Goal: Transaction & Acquisition: Purchase product/service

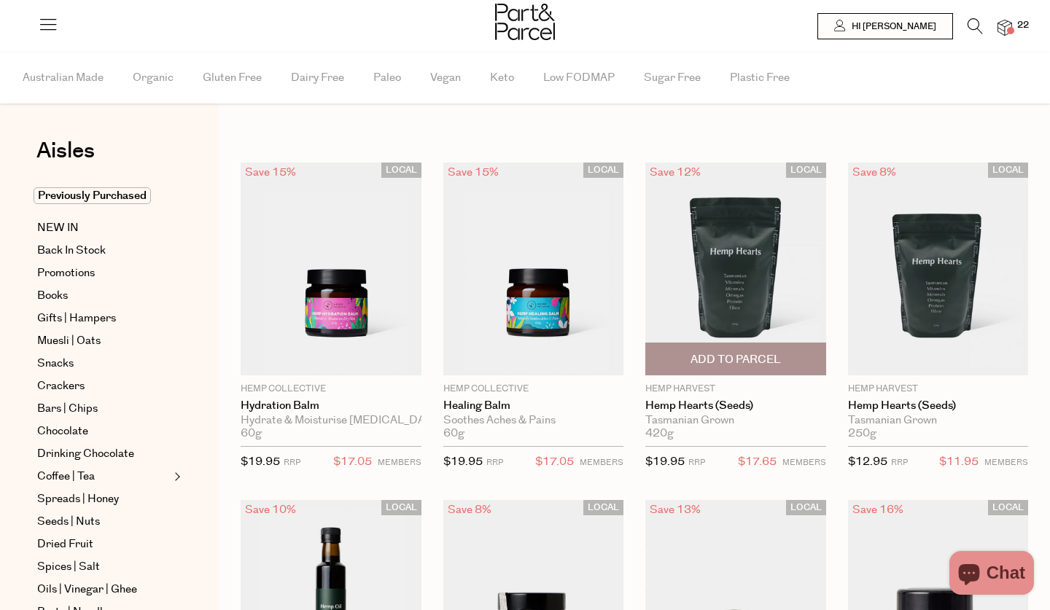
click at [776, 364] on span "Add To Parcel" at bounding box center [735, 359] width 90 height 15
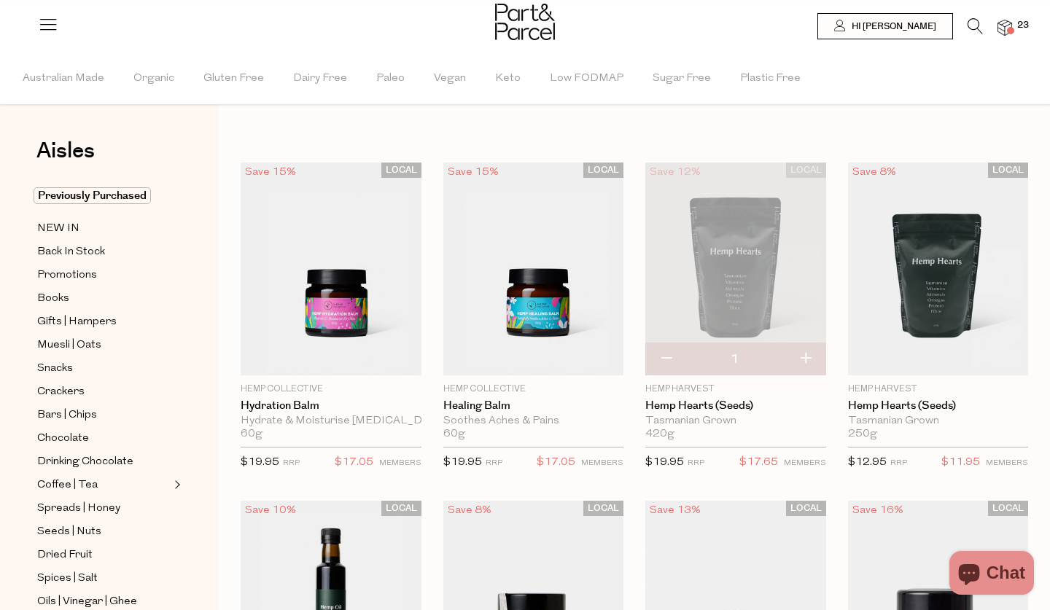
click at [969, 24] on icon at bounding box center [974, 26] width 15 height 16
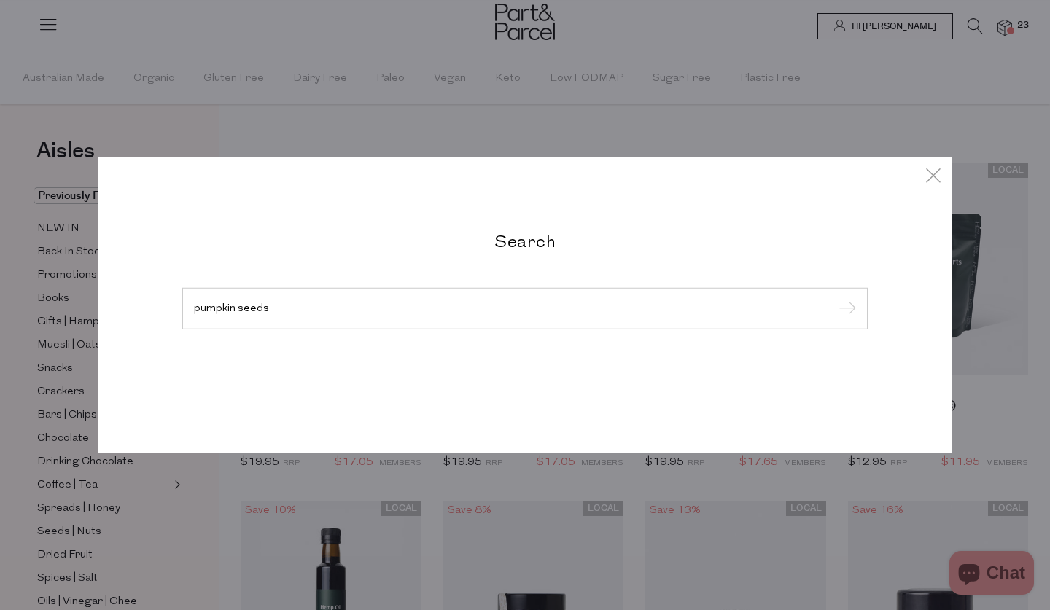
type input "pumpkin seeds"
click at [845, 309] on input "submit" at bounding box center [845, 309] width 22 height 22
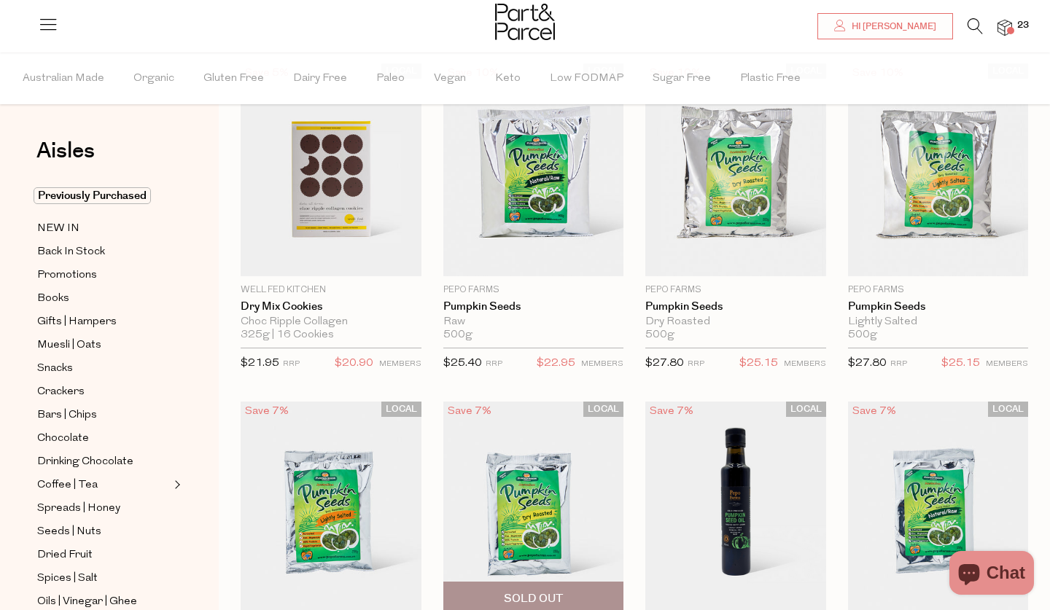
scroll to position [95, 0]
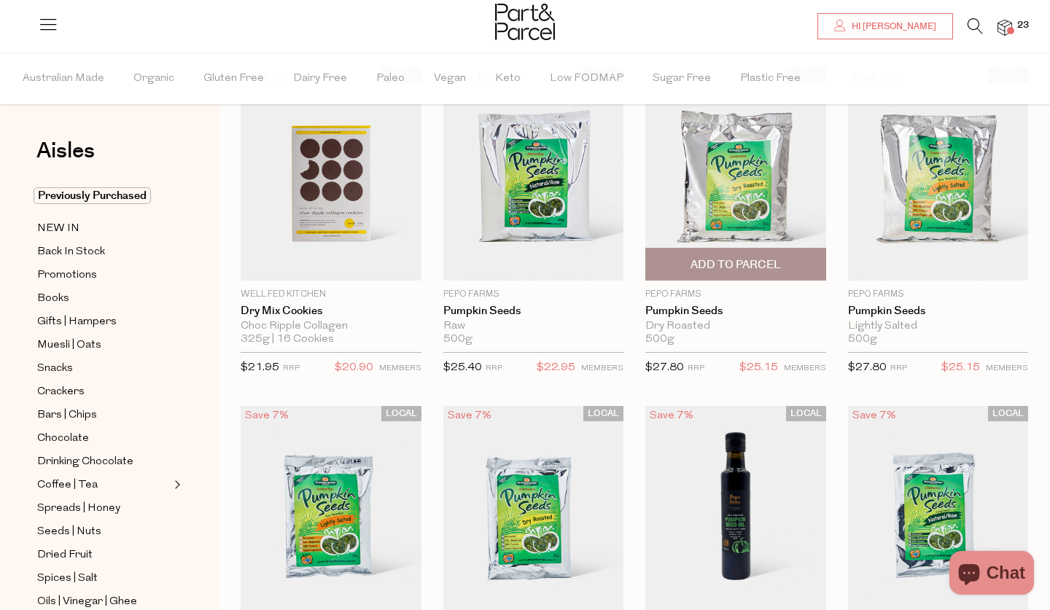
click at [730, 272] on span "Add To Parcel" at bounding box center [735, 264] width 90 height 15
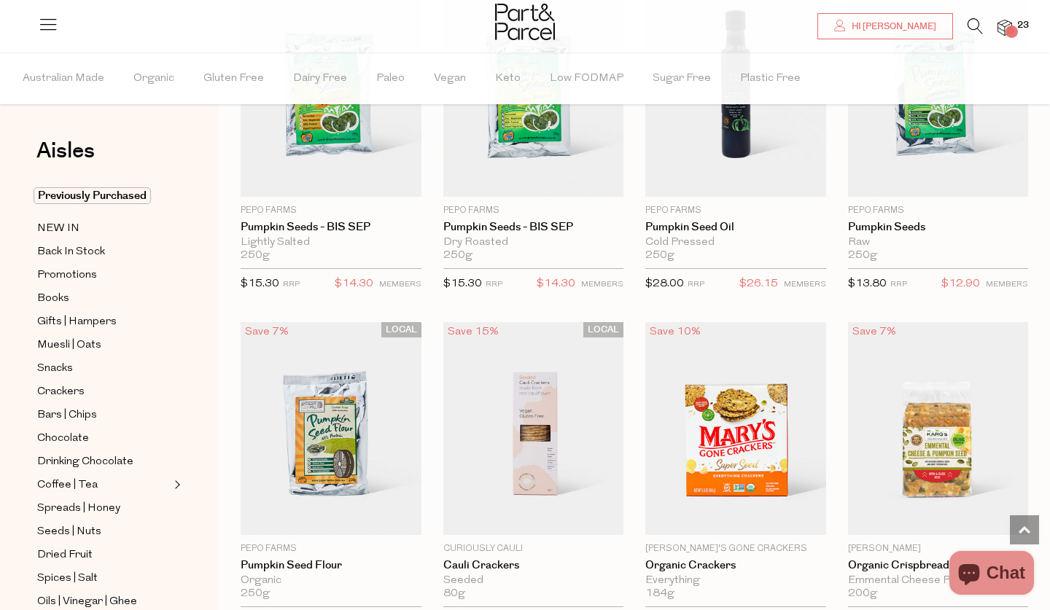
scroll to position [415, 0]
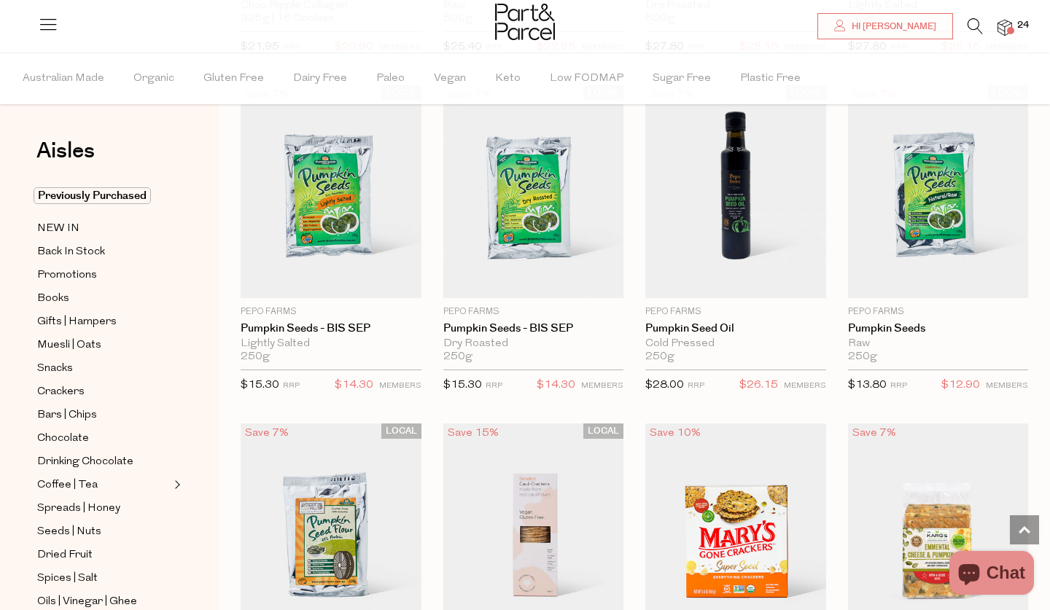
click at [973, 26] on icon at bounding box center [974, 26] width 15 height 16
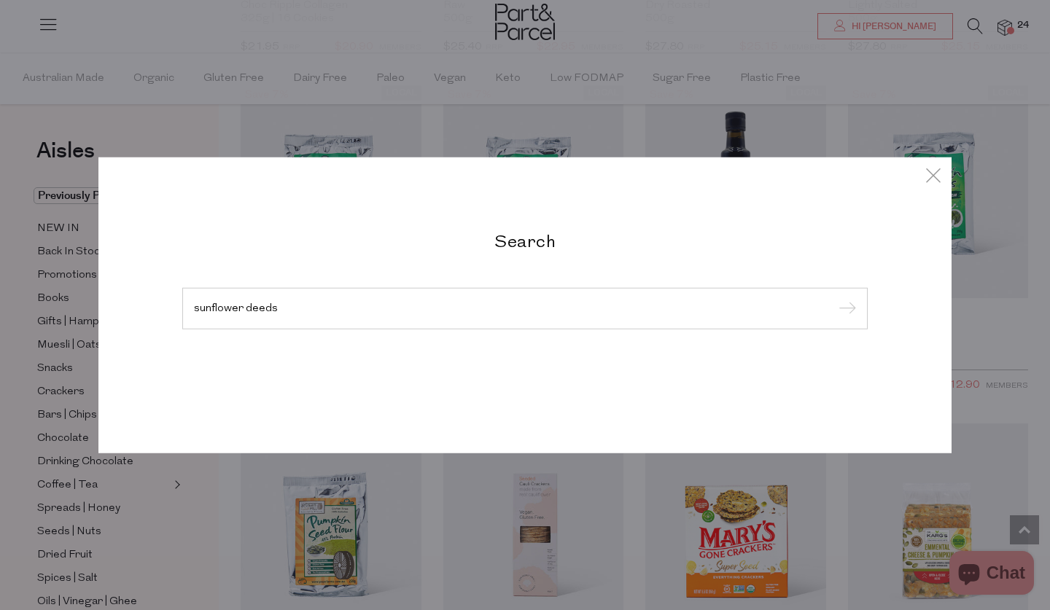
type input "sunflower deeds"
click at [845, 309] on input "submit" at bounding box center [845, 309] width 22 height 22
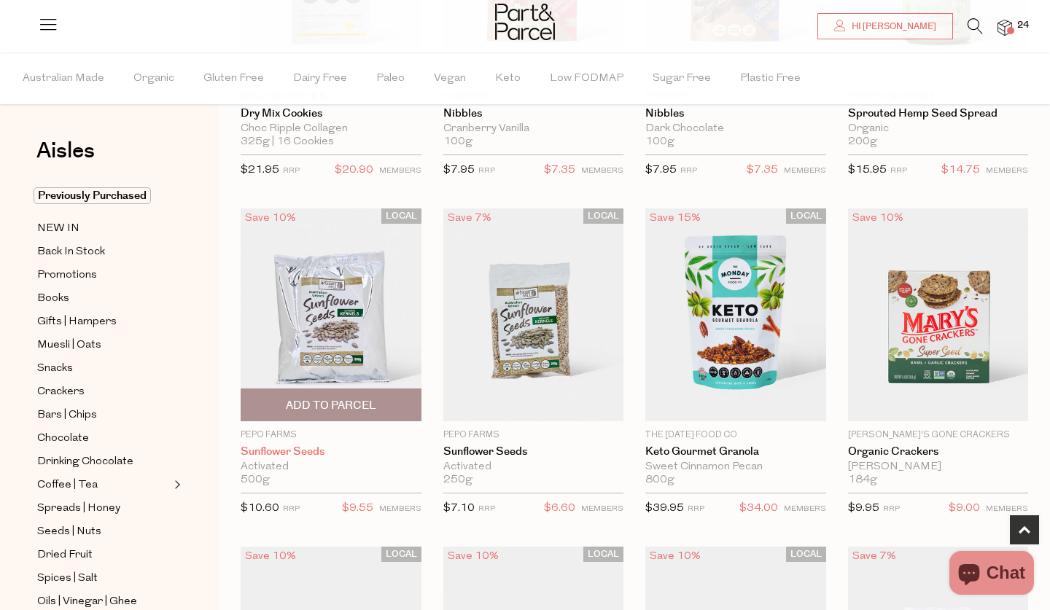
scroll to position [292, 0]
click at [342, 399] on span "Add To Parcel" at bounding box center [331, 405] width 90 height 15
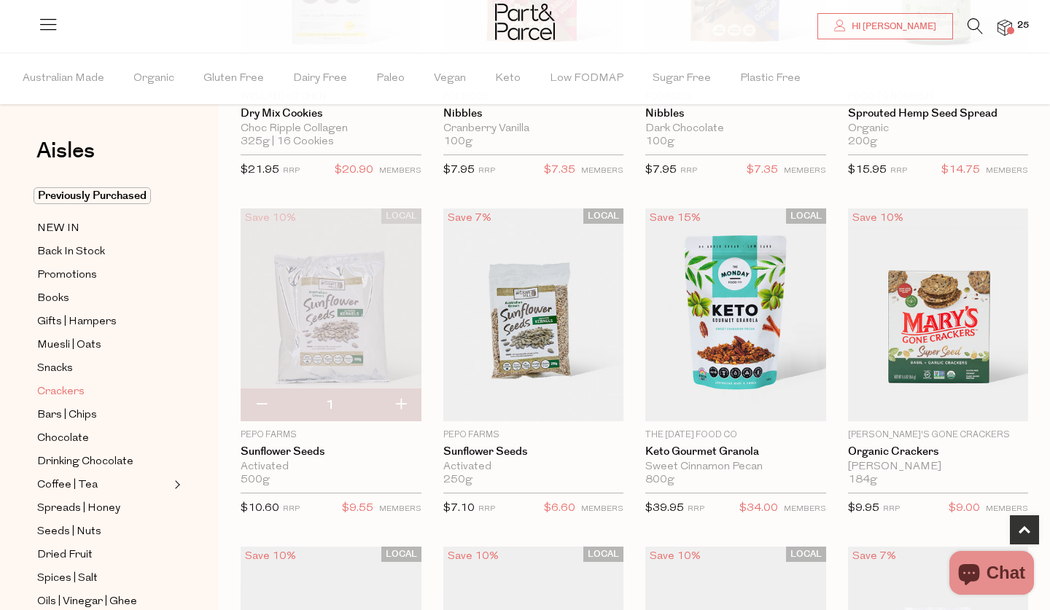
click at [57, 384] on span "Crackers" at bounding box center [60, 391] width 47 height 17
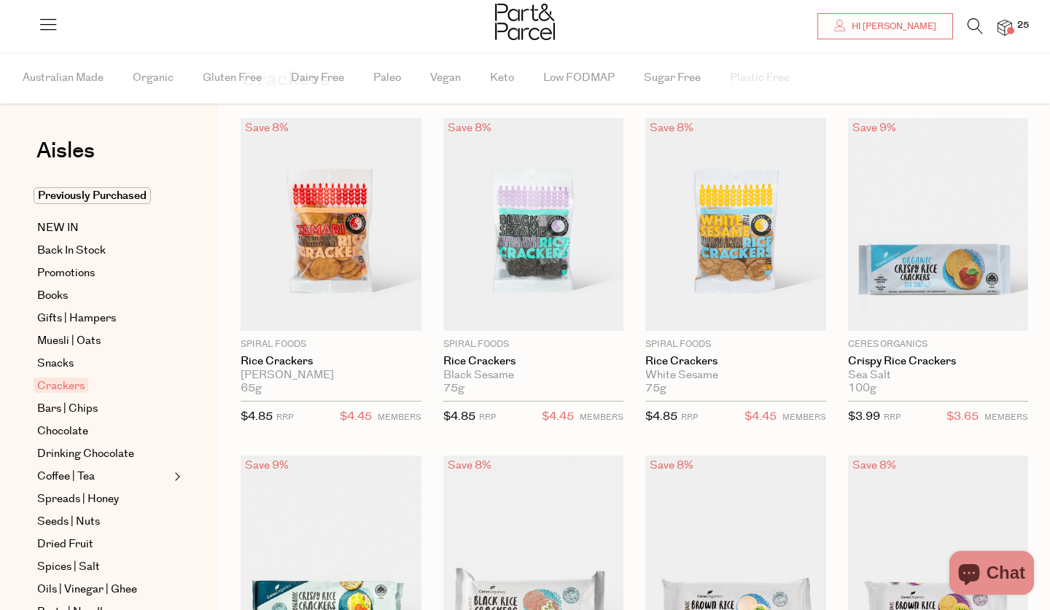
scroll to position [77, 0]
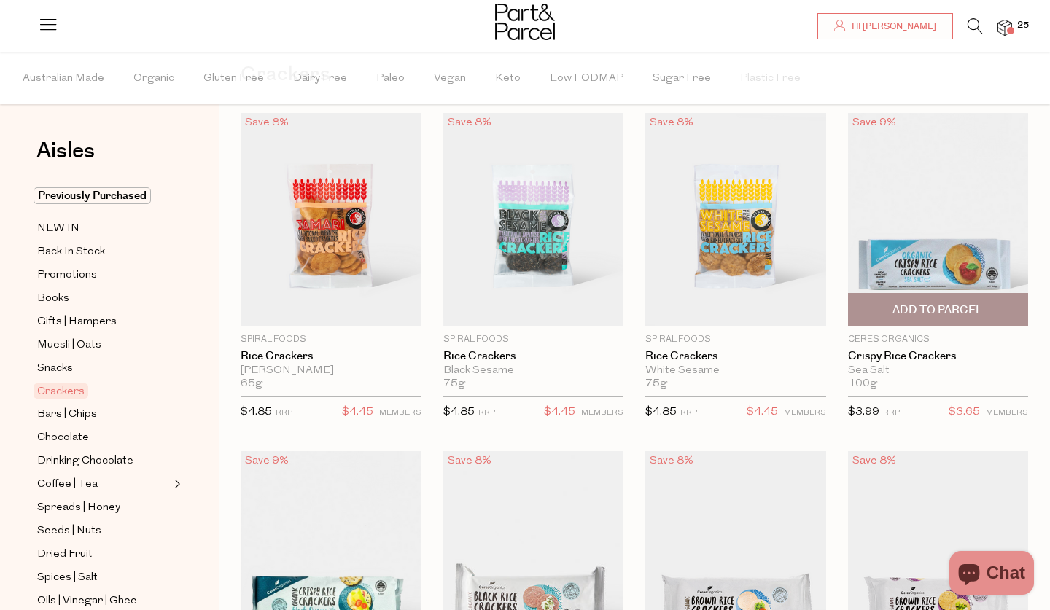
click at [965, 308] on span "Add To Parcel" at bounding box center [937, 309] width 90 height 15
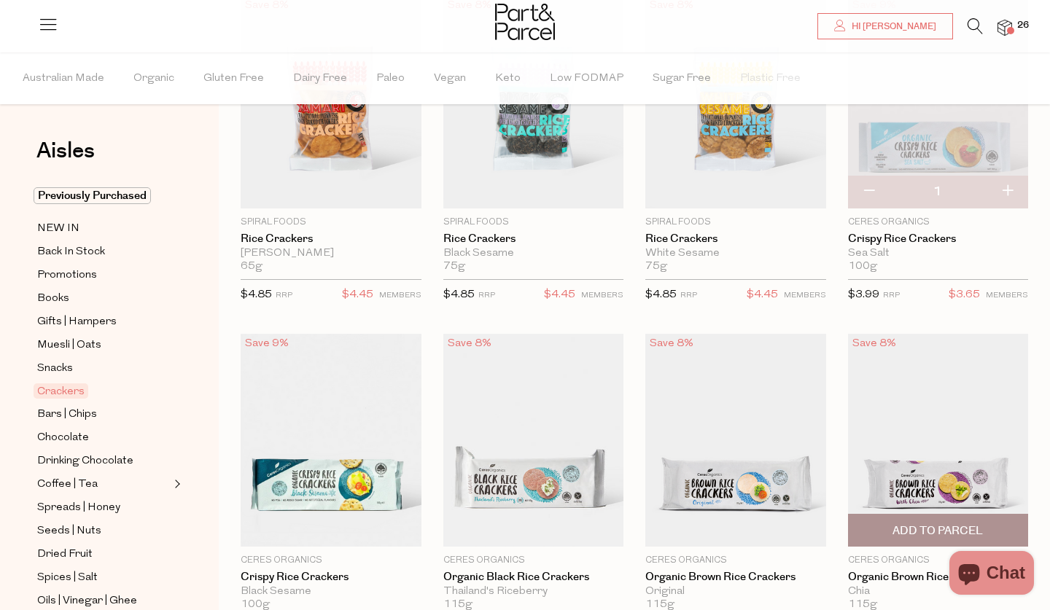
scroll to position [185, 0]
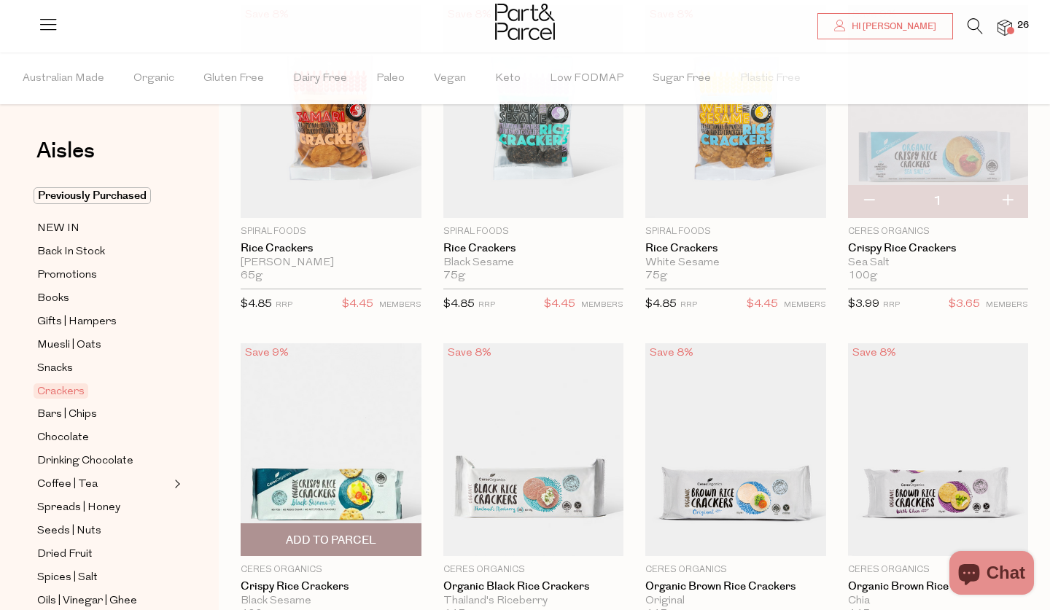
click at [348, 542] on span "Add To Parcel" at bounding box center [331, 540] width 90 height 15
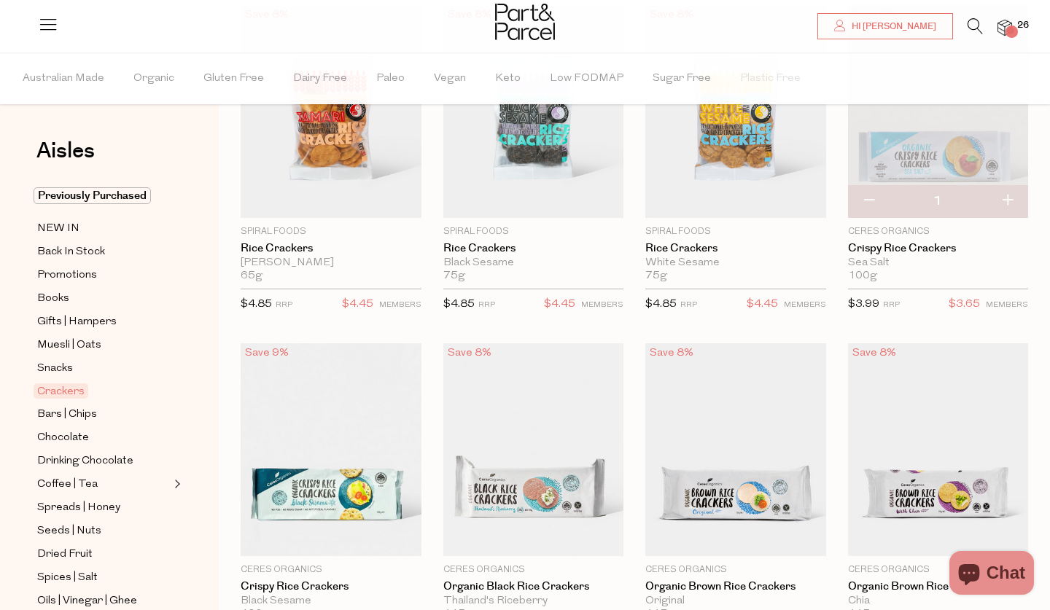
click at [870, 201] on button "button" at bounding box center [869, 201] width 42 height 32
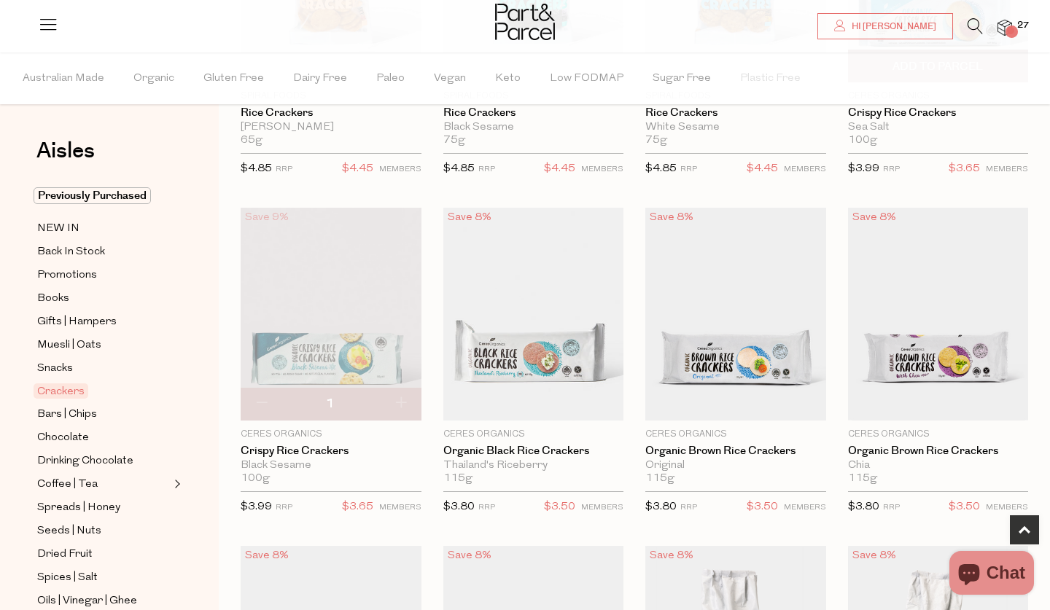
scroll to position [389, 0]
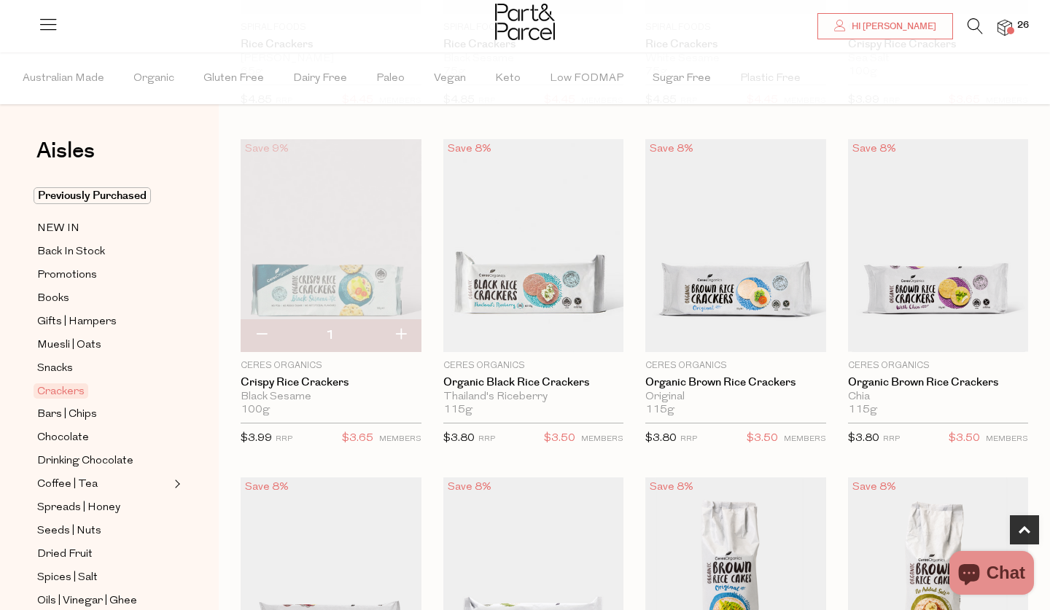
click at [399, 340] on button "button" at bounding box center [401, 335] width 42 height 32
type input "2"
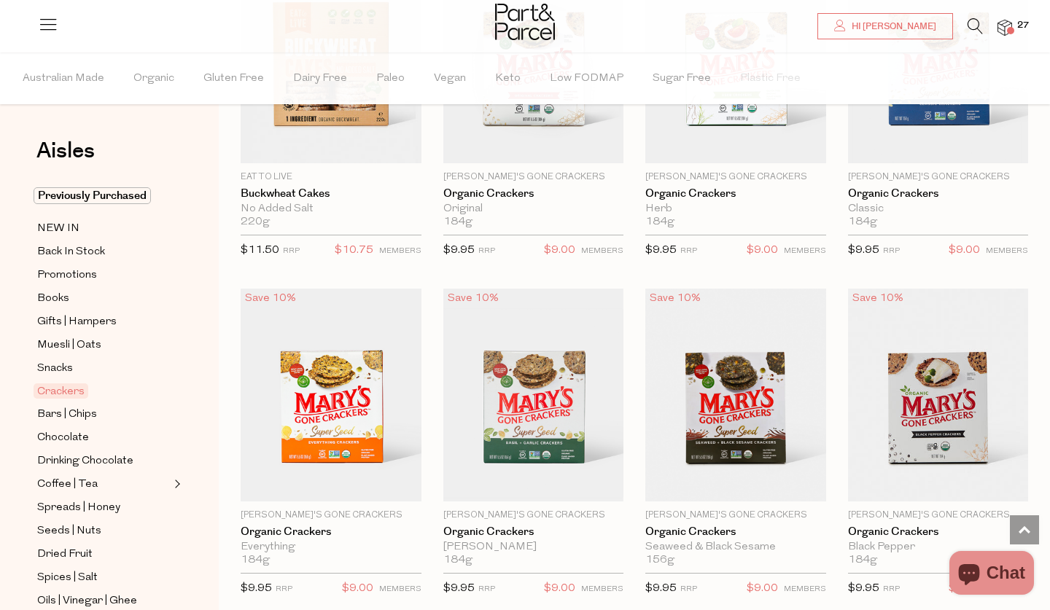
scroll to position [1609, 0]
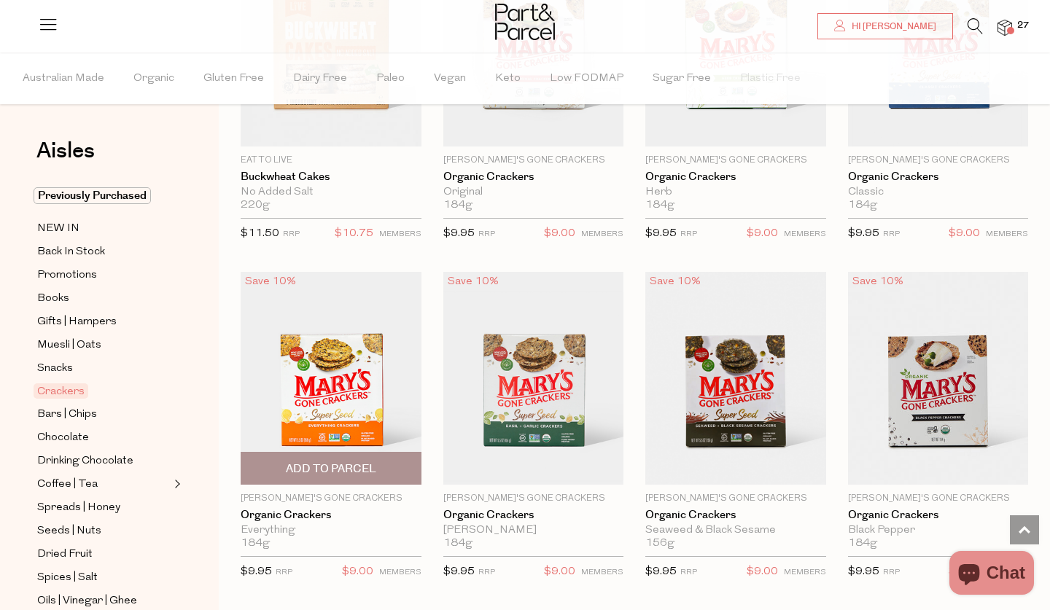
click at [341, 465] on span "Add To Parcel" at bounding box center [331, 468] width 90 height 15
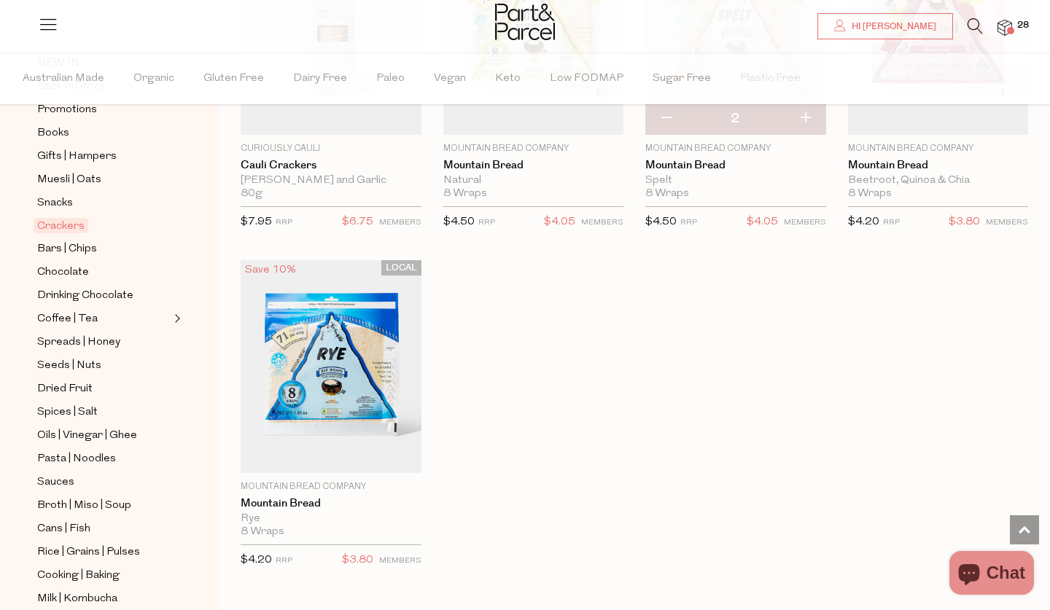
scroll to position [163, 0]
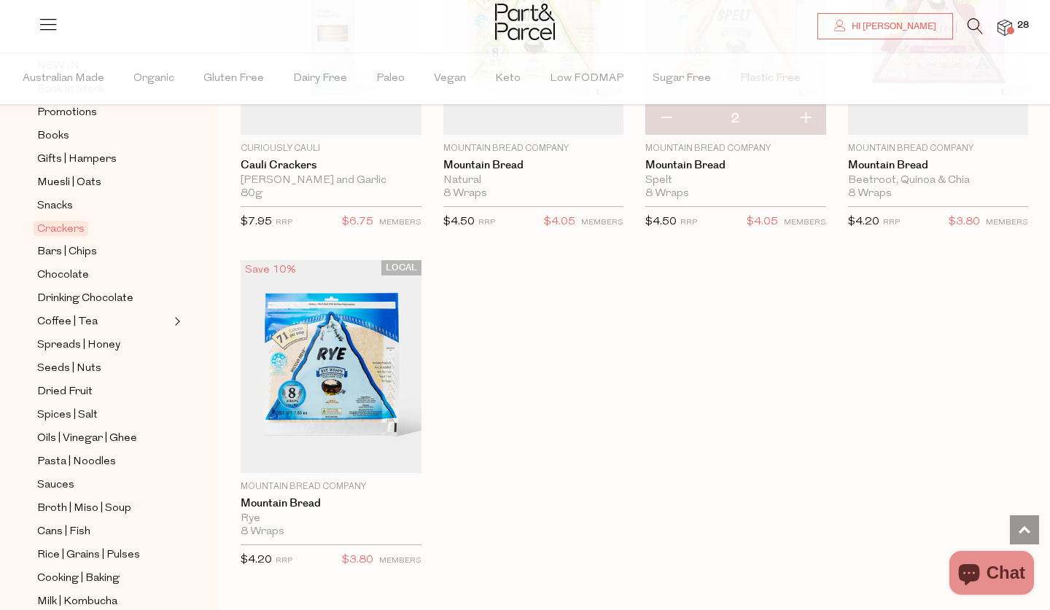
click at [176, 319] on span "Expand/Collapse Coffee | Tea" at bounding box center [176, 318] width 10 height 10
click at [75, 321] on span "Coffee | Tea" at bounding box center [67, 321] width 60 height 17
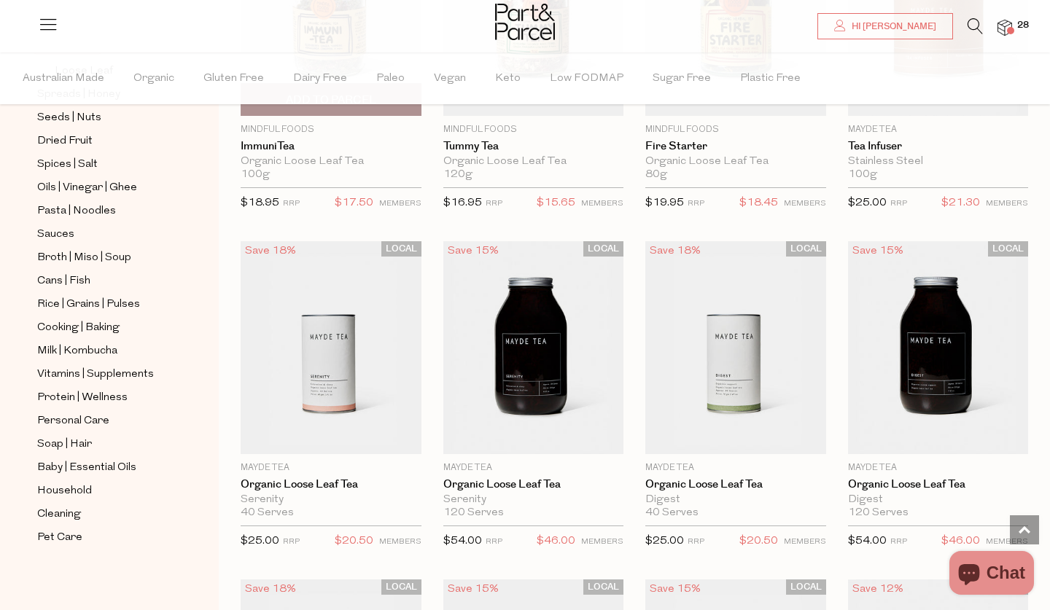
scroll to position [3065, 0]
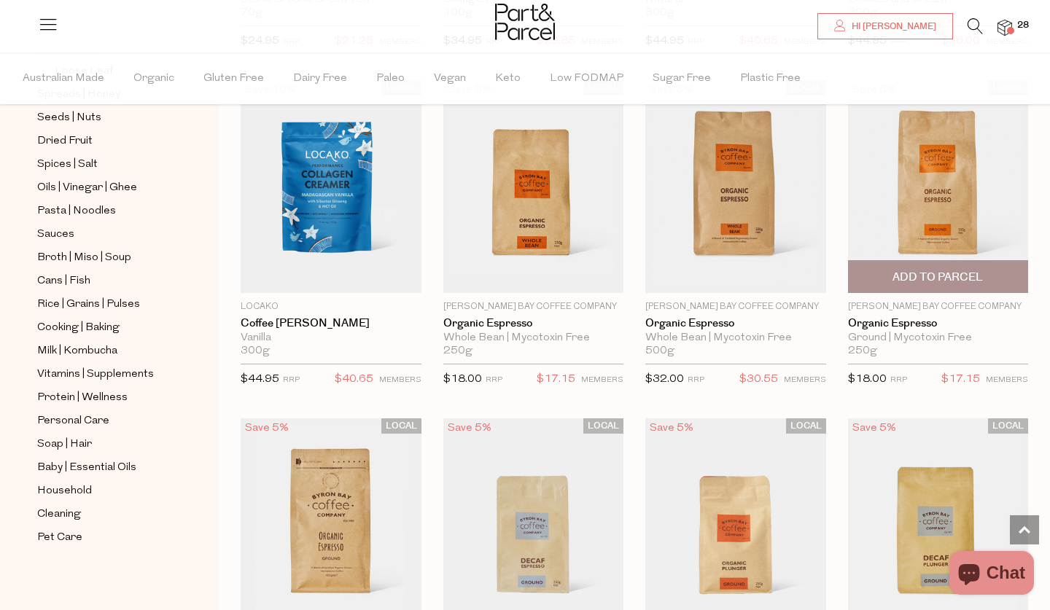
scroll to position [6195, 0]
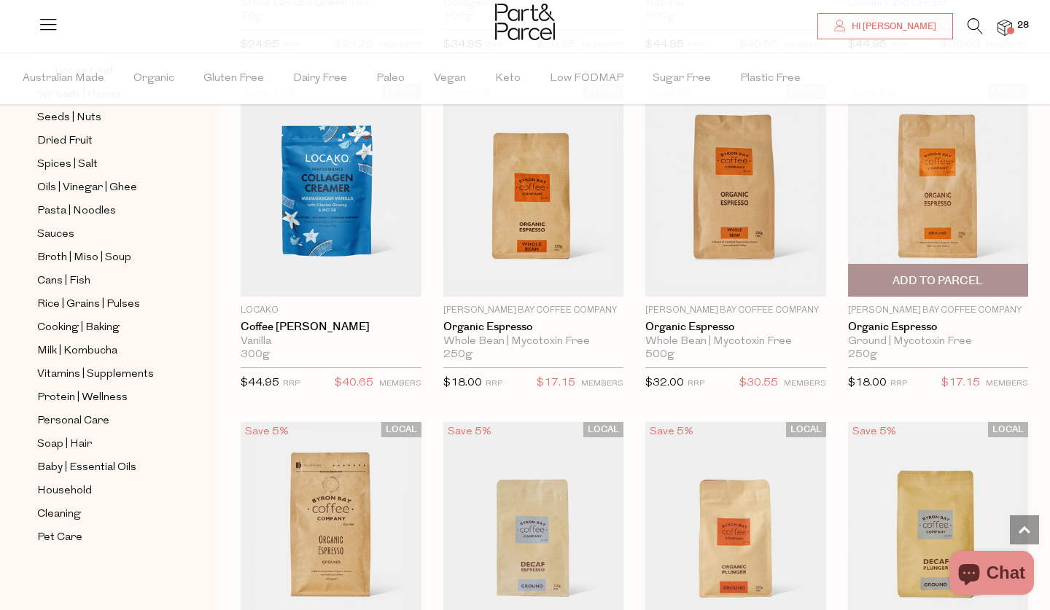
click at [940, 273] on span "Add To Parcel" at bounding box center [937, 280] width 90 height 15
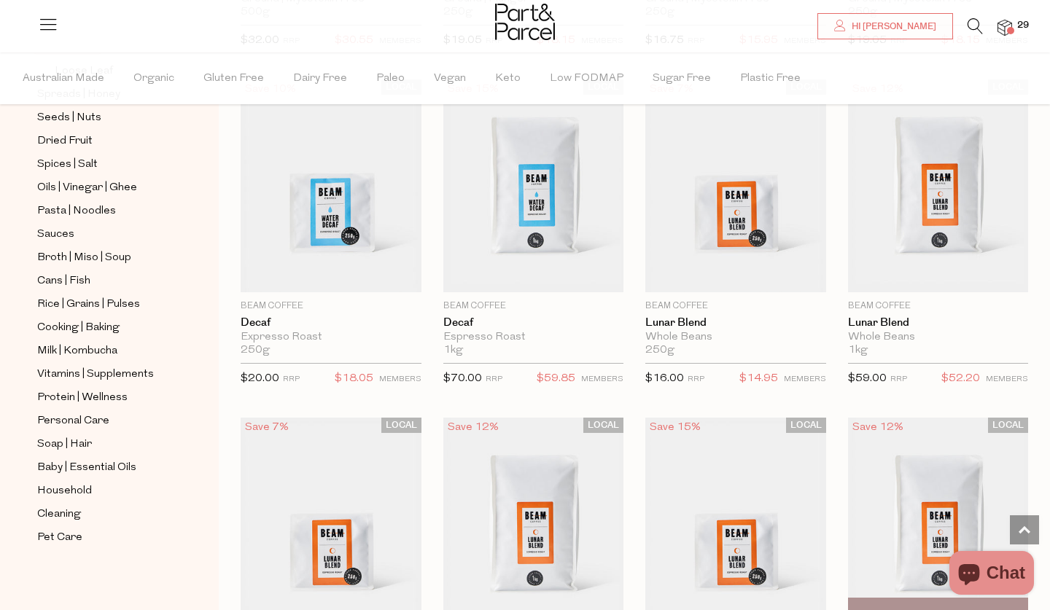
scroll to position [6873, 0]
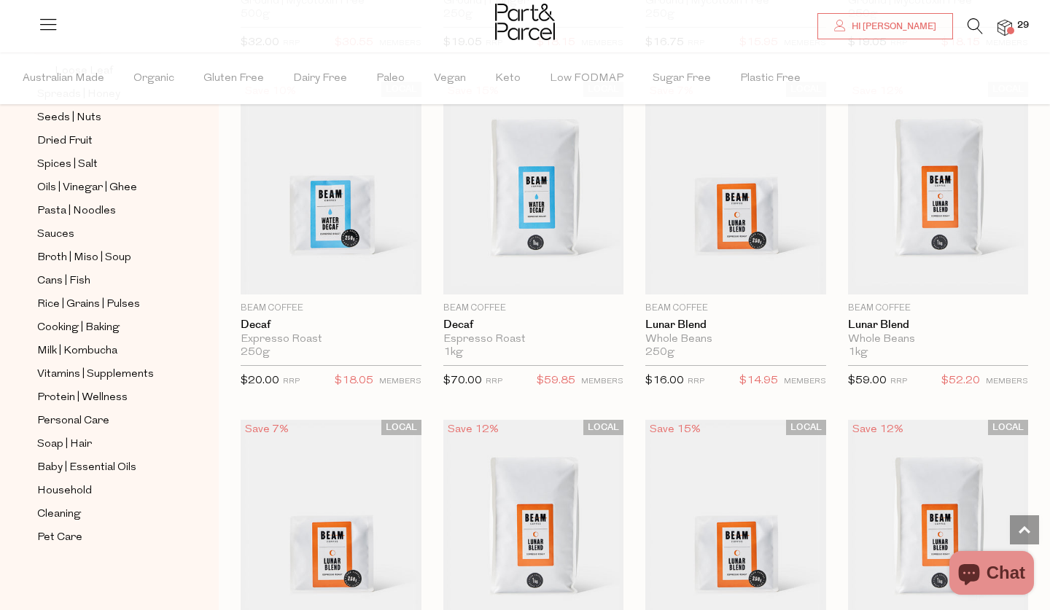
click at [1006, 33] on img at bounding box center [1004, 28] width 15 height 17
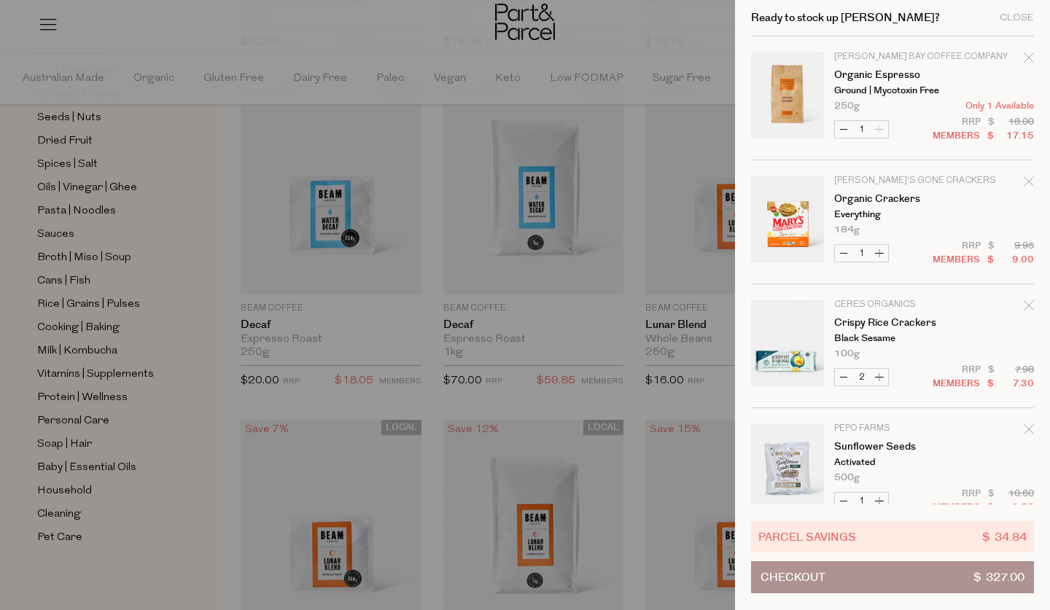
click at [1028, 179] on icon "Remove Organic Crackers" at bounding box center [1028, 181] width 10 height 10
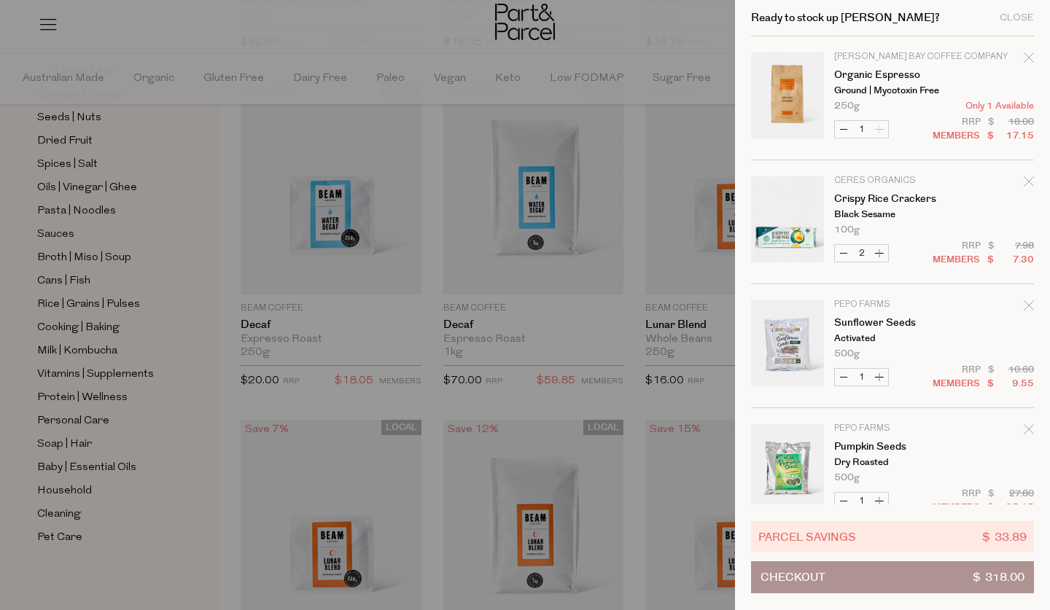
click at [1028, 179] on icon "Remove Crispy Rice Crackers" at bounding box center [1028, 181] width 10 height 10
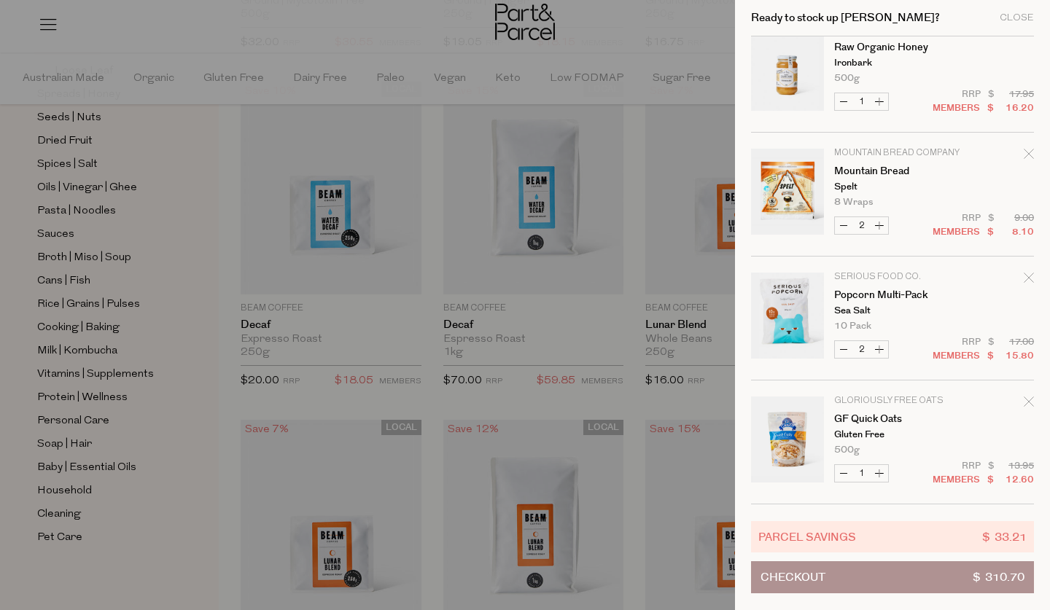
scroll to position [2010, 0]
click at [880, 473] on button "Increase GF Quick Oats" at bounding box center [878, 473] width 17 height 17
type input "2"
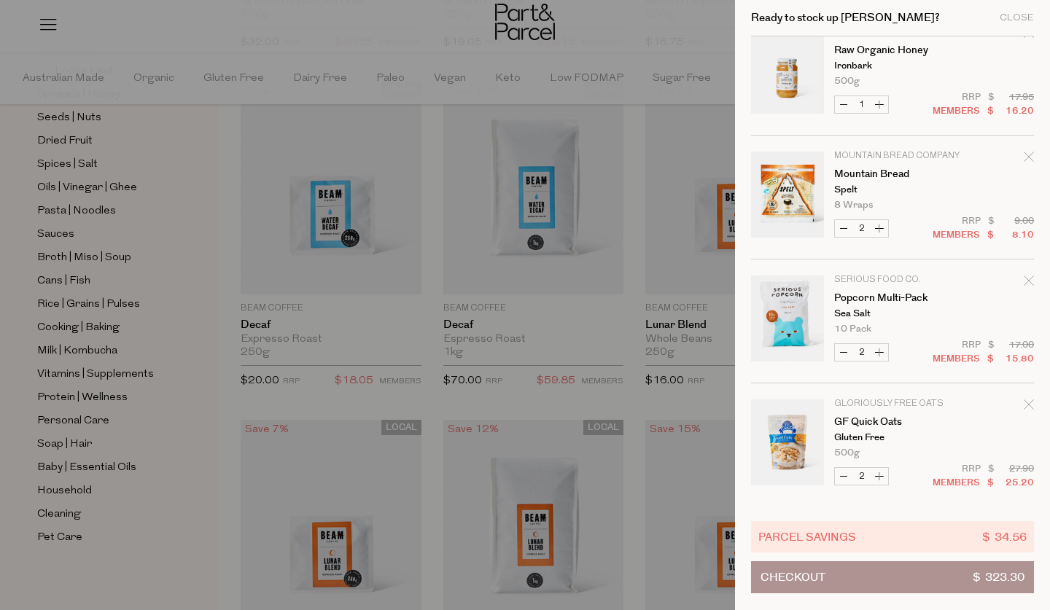
click at [843, 474] on button "Decrease GF Quick Oats" at bounding box center [843, 476] width 17 height 17
type input "1"
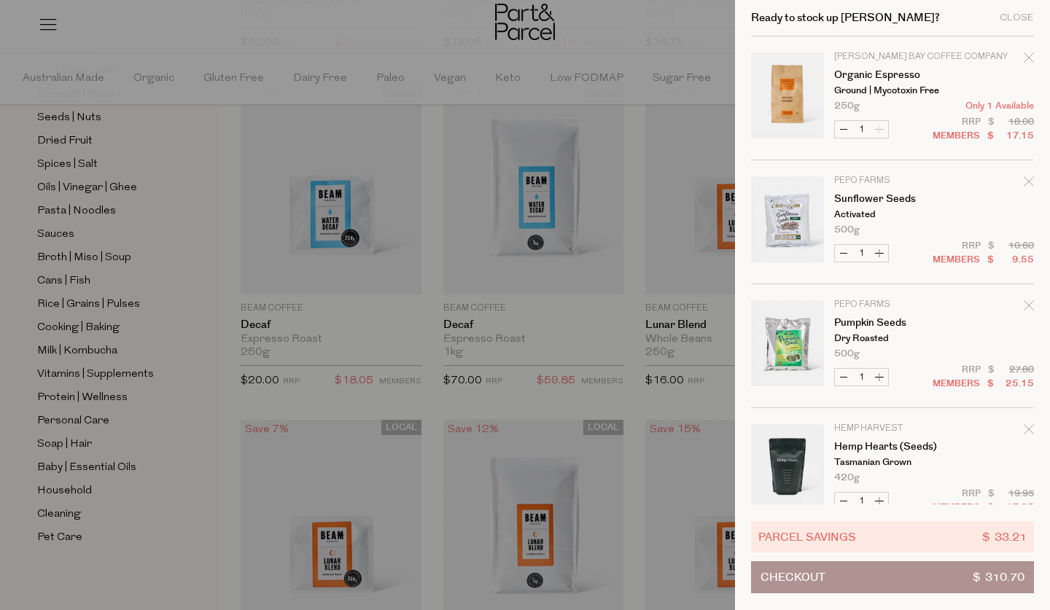
scroll to position [3, 0]
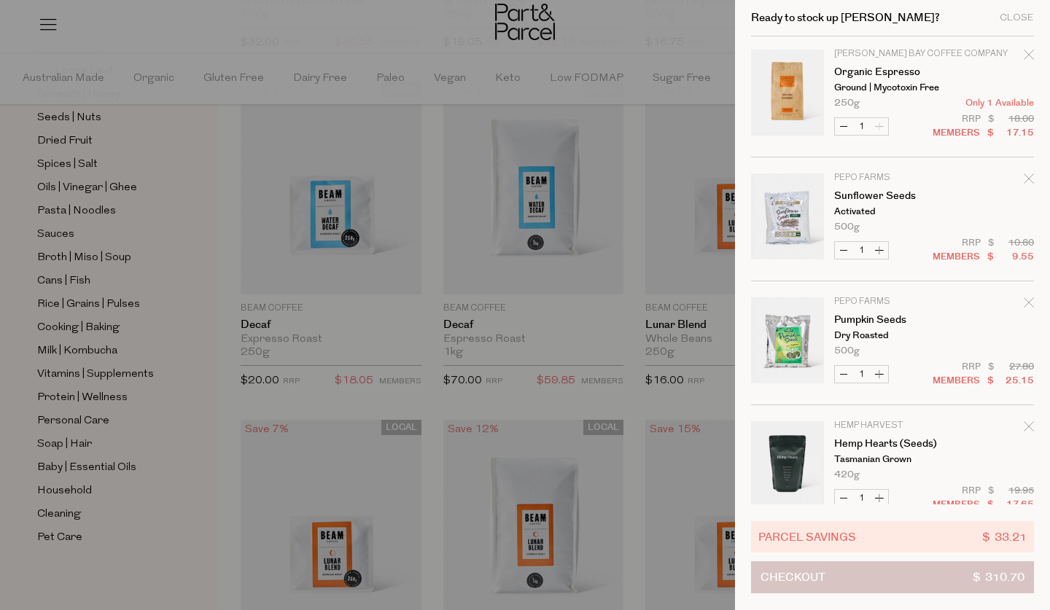
click at [862, 581] on button "Checkout $ 310.70" at bounding box center [892, 577] width 283 height 32
